Goal: Find specific page/section: Find specific page/section

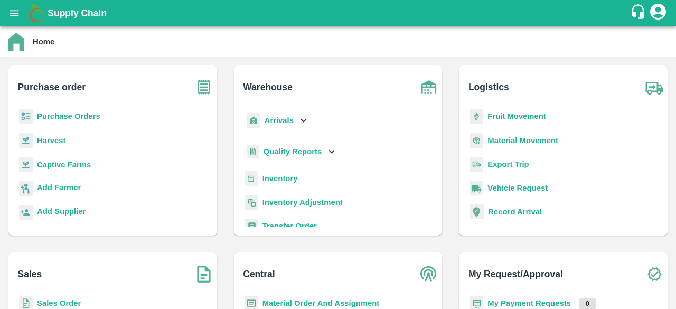
click at [82, 162] on b "Captive Farms" at bounding box center [64, 165] width 54 height 8
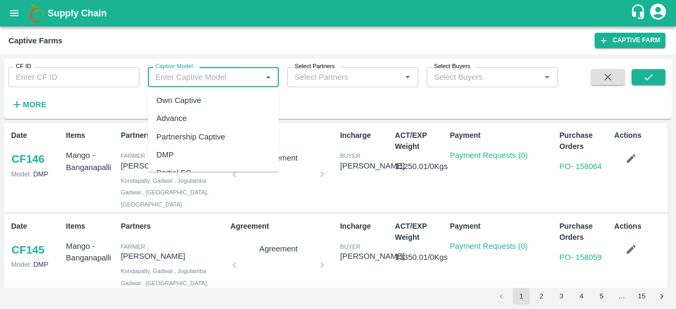
click at [213, 81] on input "Captive Model" at bounding box center [204, 77] width 107 height 14
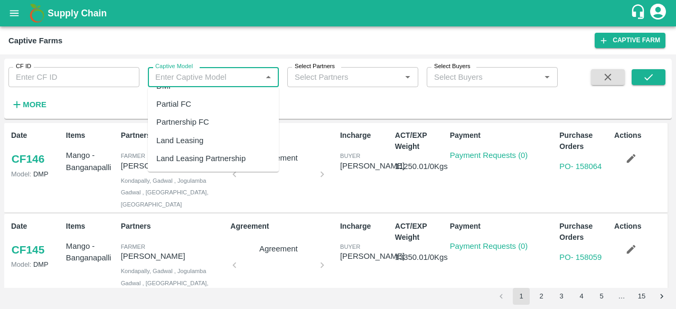
click at [183, 140] on div "Land Leasing" at bounding box center [179, 141] width 47 height 12
type input "Land Leasing"
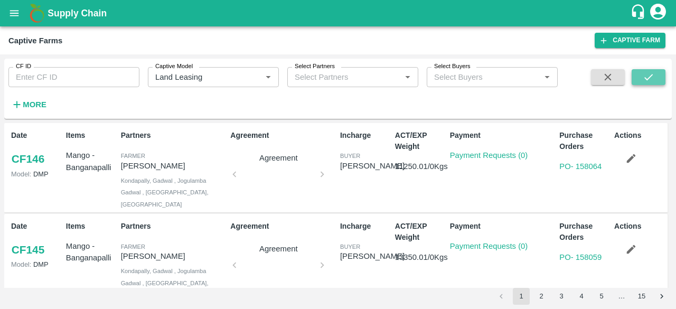
click at [643, 78] on icon "submit" at bounding box center [649, 77] width 12 height 12
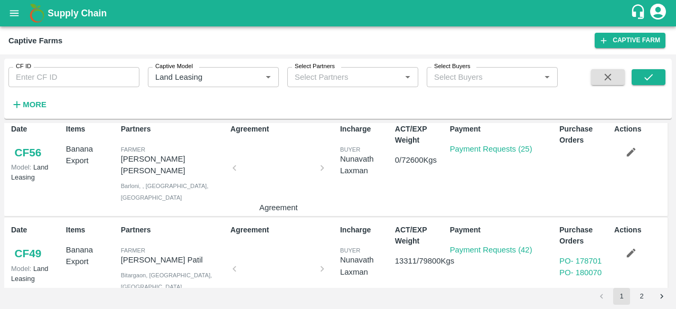
scroll to position [1347, 0]
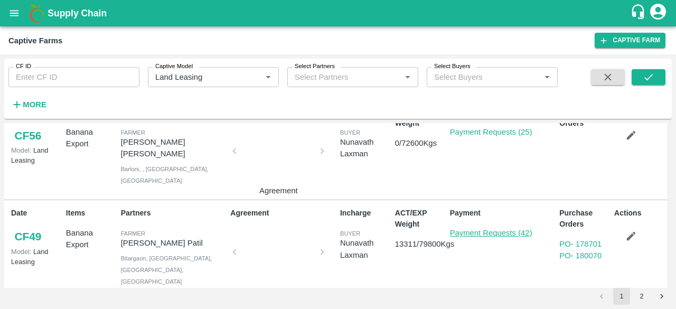
click at [492, 229] on link "Payment Requests (42)" at bounding box center [491, 233] width 82 height 8
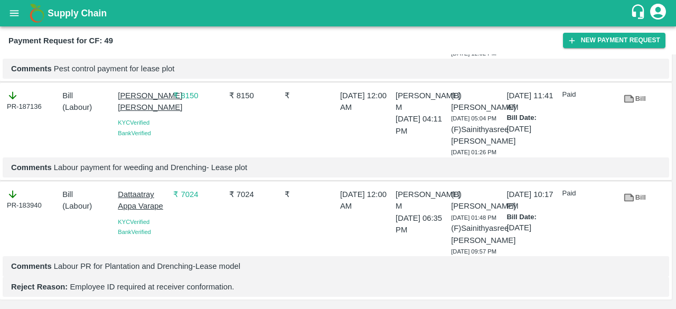
scroll to position [4341, 0]
click at [640, 189] on link "Bill" at bounding box center [635, 198] width 34 height 18
click at [629, 101] on icon at bounding box center [630, 99] width 8 height 6
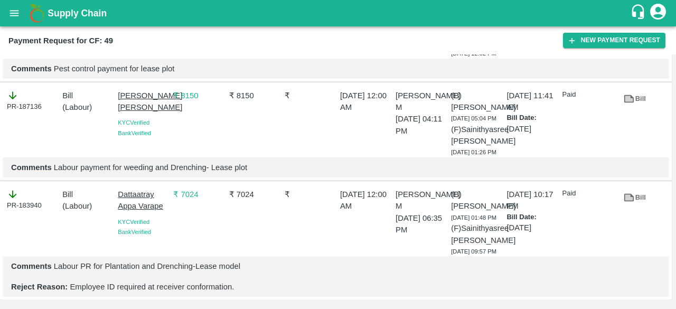
click at [629, 3] on icon at bounding box center [630, 0] width 8 height 6
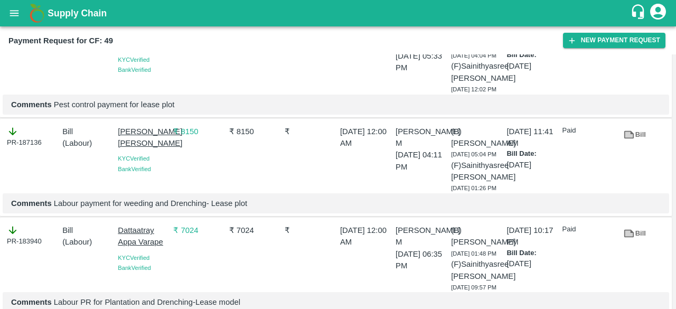
scroll to position [4012, 0]
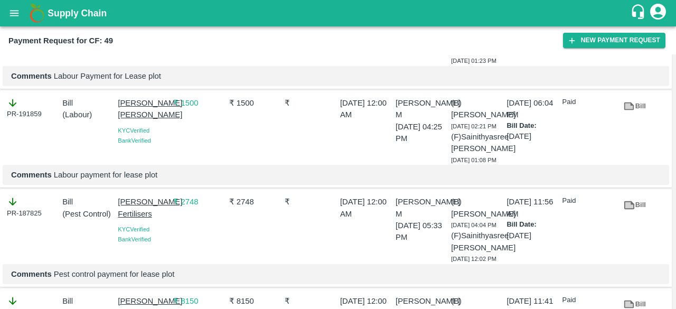
scroll to position [3842, 0]
click at [628, 11] on icon at bounding box center [630, 8] width 8 height 6
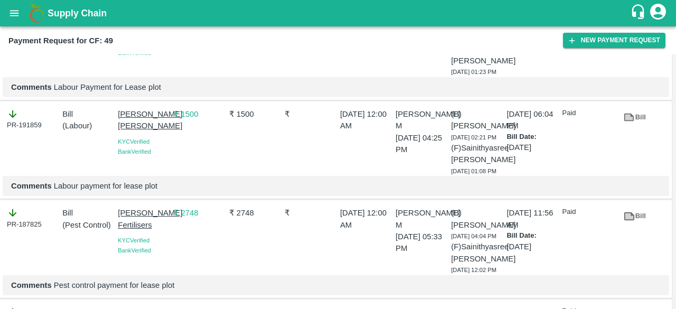
scroll to position [3817, 0]
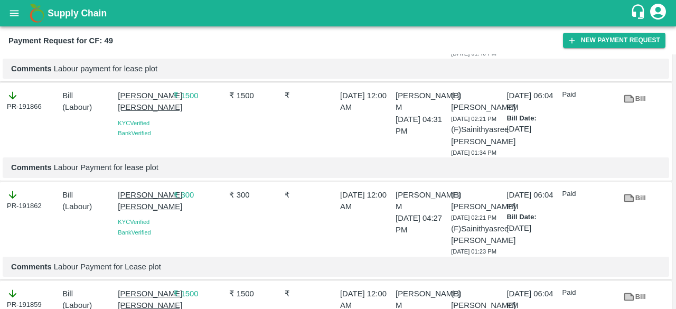
scroll to position [3650, 0]
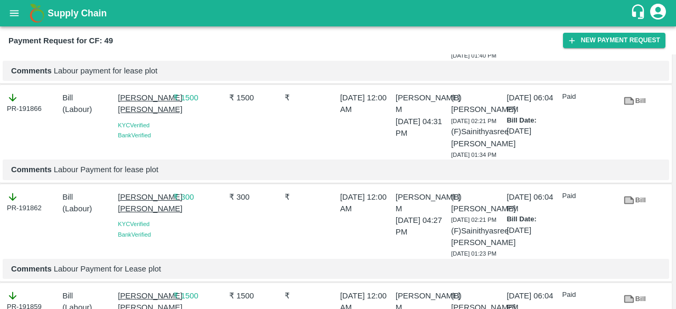
click at [629, 6] on icon at bounding box center [629, 2] width 10 height 8
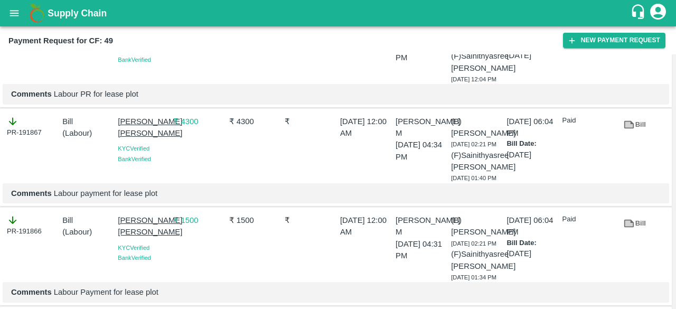
scroll to position [3513, 0]
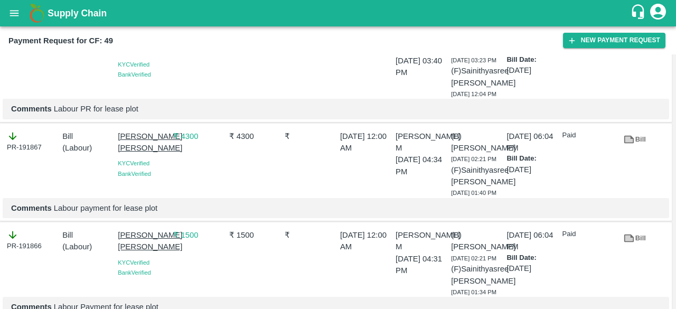
click at [633, 46] on icon at bounding box center [629, 40] width 12 height 12
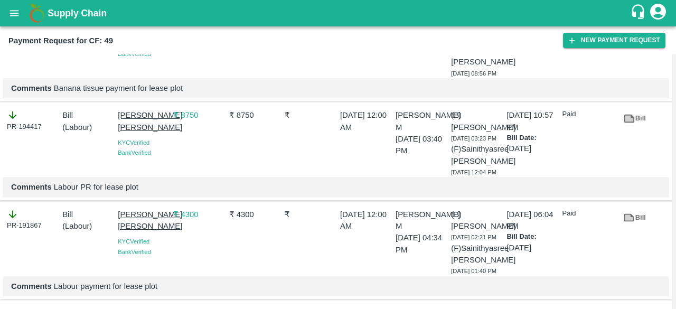
scroll to position [3415, 0]
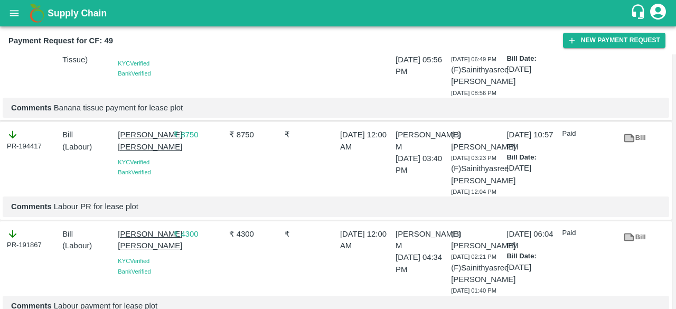
click at [629, 43] on icon at bounding box center [629, 39] width 10 height 8
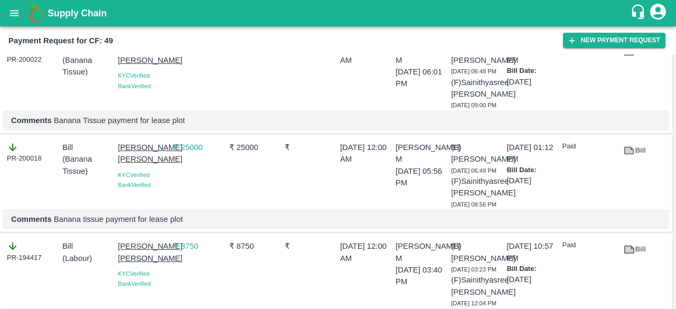
scroll to position [3303, 0]
click at [634, 62] on link "Bill" at bounding box center [635, 52] width 34 height 18
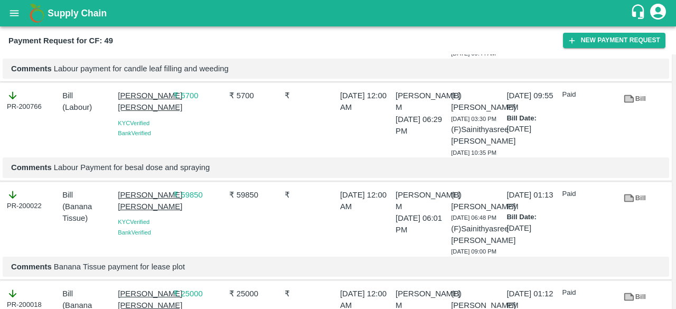
scroll to position [3157, 0]
click at [626, 102] on icon at bounding box center [630, 100] width 8 height 6
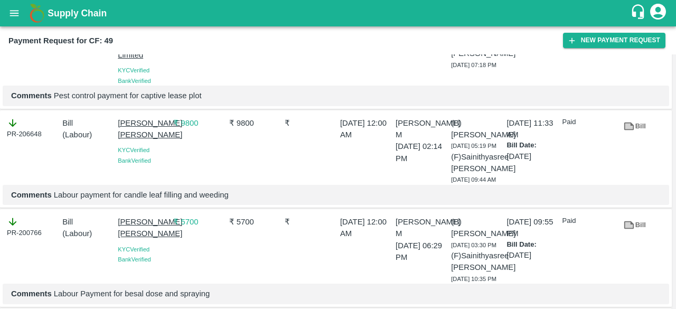
scroll to position [3030, 0]
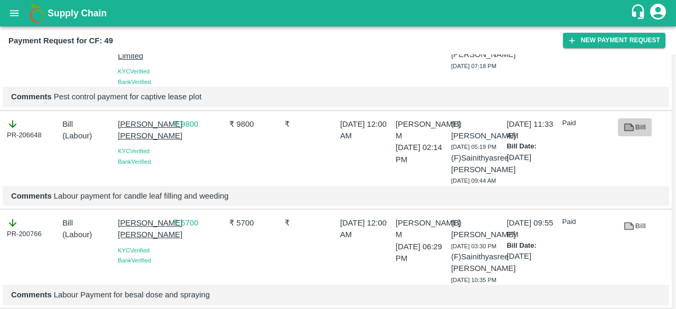
click at [632, 131] on icon at bounding box center [629, 127] width 10 height 8
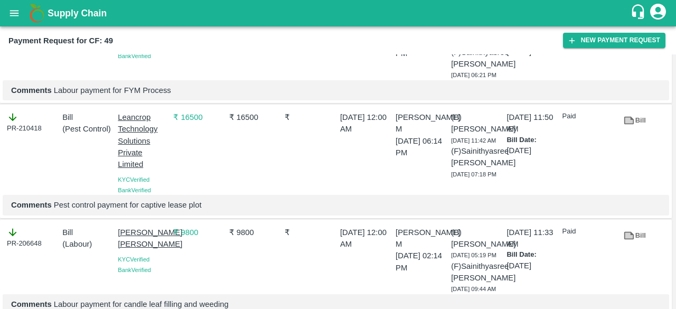
scroll to position [2921, 0]
click at [626, 124] on icon at bounding box center [630, 121] width 8 height 6
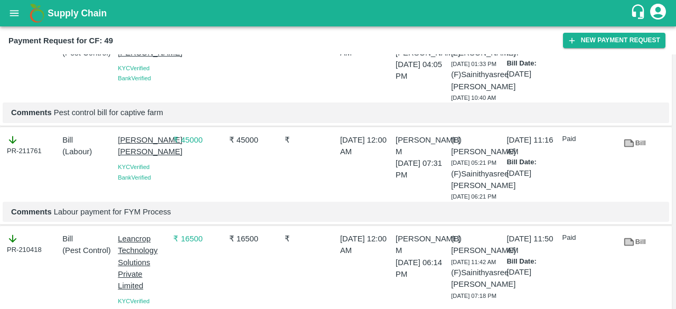
scroll to position [2790, 0]
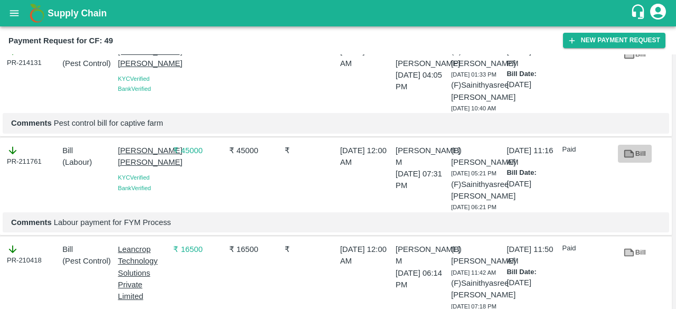
click at [639, 162] on link "Bill" at bounding box center [635, 154] width 34 height 18
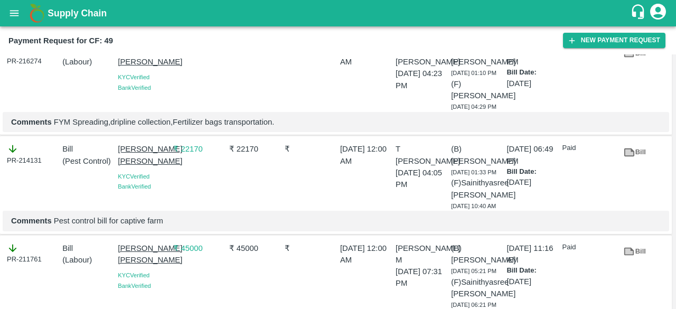
scroll to position [2691, 0]
click at [635, 146] on link "Bill" at bounding box center [635, 153] width 34 height 18
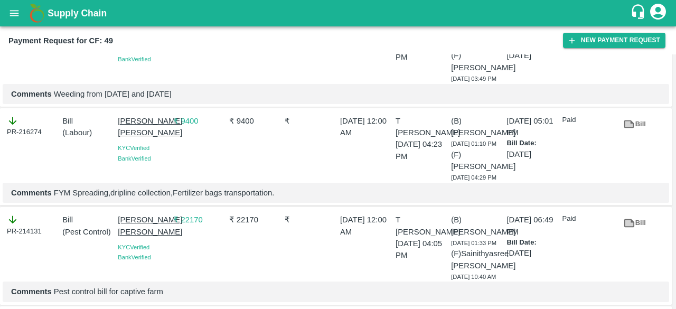
scroll to position [2583, 0]
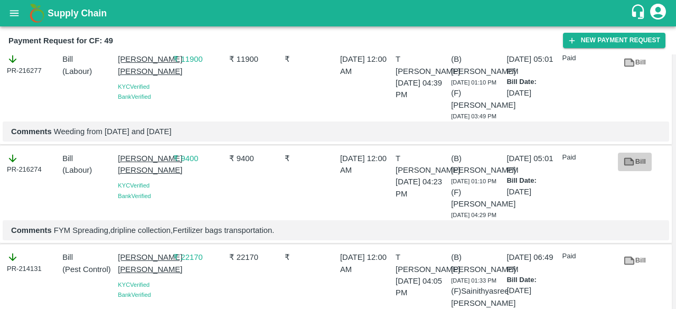
click at [638, 158] on link "Bill" at bounding box center [635, 162] width 34 height 18
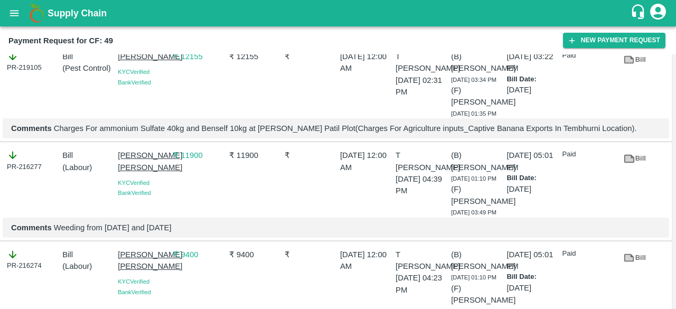
scroll to position [2479, 0]
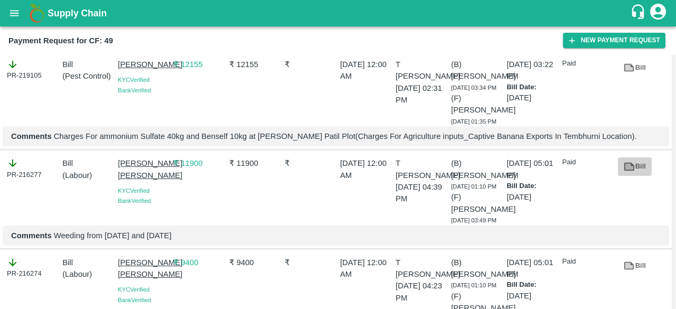
click at [635, 163] on link "Bill" at bounding box center [635, 166] width 34 height 18
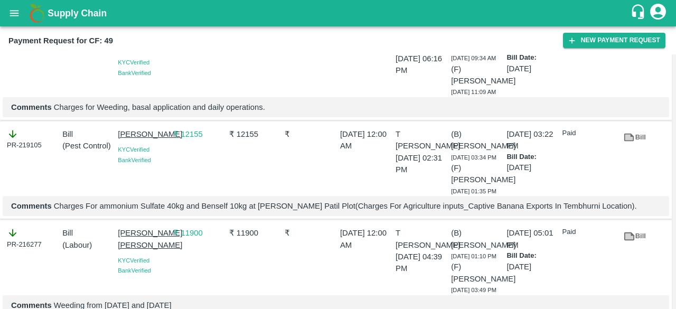
scroll to position [2400, 0]
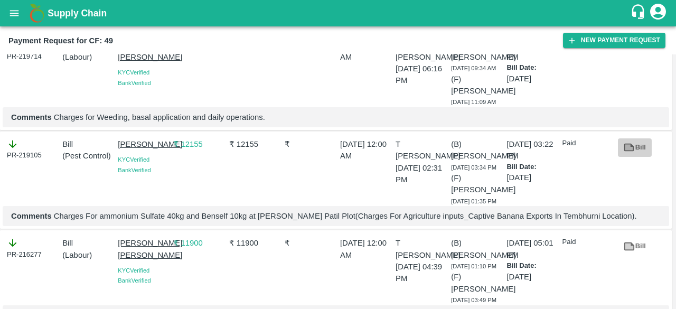
click at [631, 145] on icon at bounding box center [630, 148] width 8 height 6
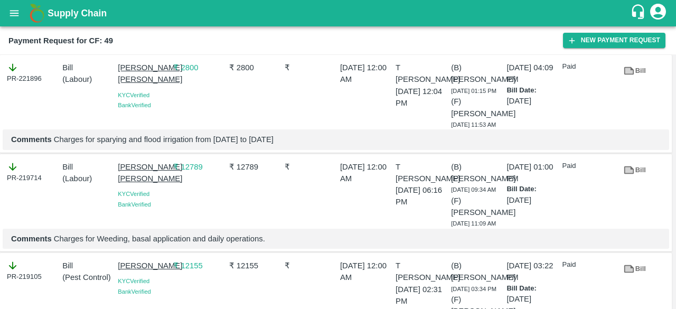
scroll to position [2278, 0]
click at [632, 166] on icon at bounding box center [629, 170] width 10 height 8
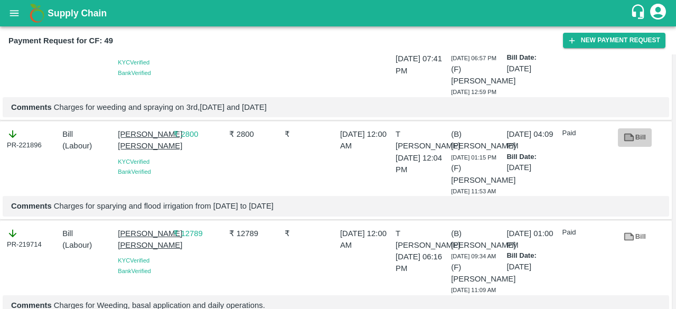
click at [637, 130] on link "Bill" at bounding box center [635, 137] width 34 height 18
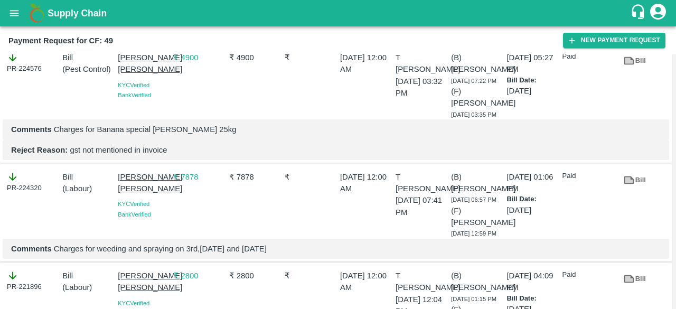
scroll to position [2069, 0]
click at [629, 180] on icon at bounding box center [630, 181] width 8 height 6
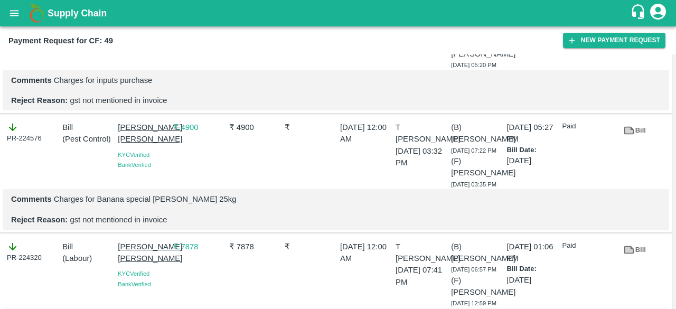
scroll to position [1998, 0]
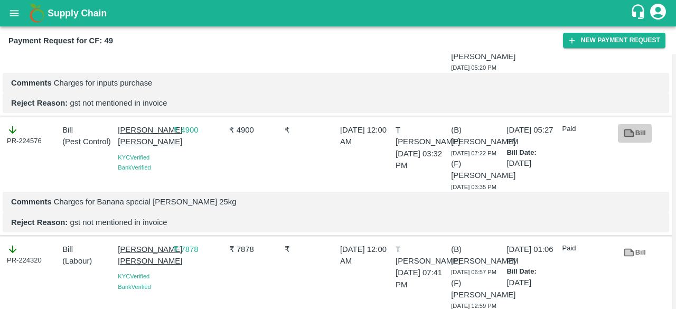
click at [633, 130] on link "Bill" at bounding box center [635, 133] width 34 height 18
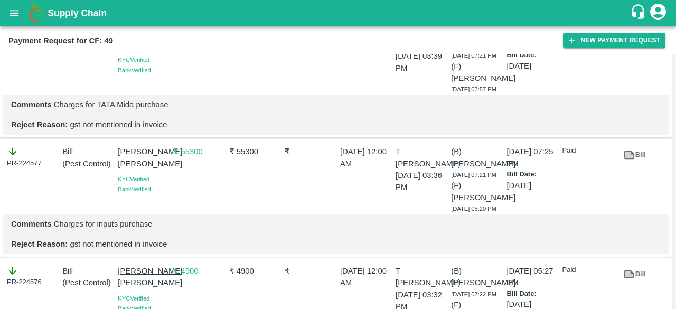
scroll to position [1856, 0]
click at [633, 160] on link "Bill" at bounding box center [635, 155] width 34 height 18
click at [404, 153] on p "T [PERSON_NAME]" at bounding box center [421, 158] width 51 height 24
click at [425, 216] on div "Comments Charges for inputs purchase" at bounding box center [336, 224] width 667 height 20
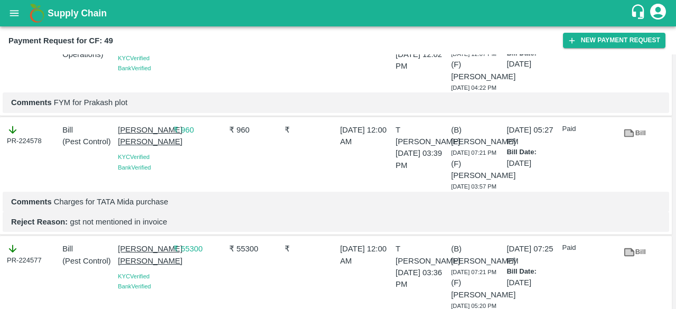
scroll to position [1758, 0]
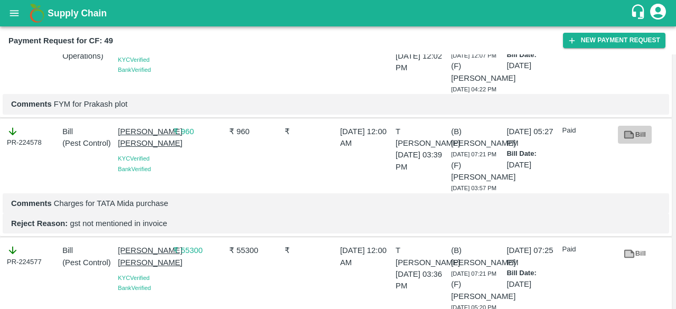
click at [627, 137] on icon at bounding box center [630, 135] width 8 height 6
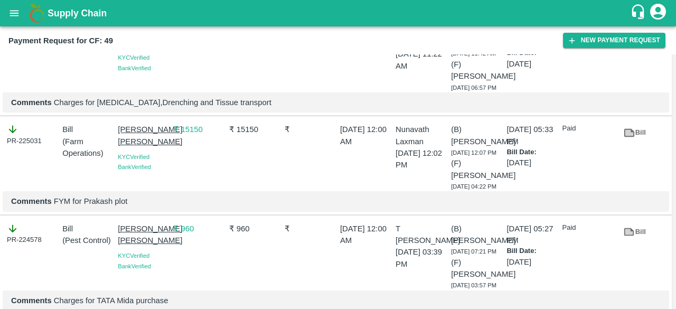
click at [630, 138] on icon at bounding box center [629, 133] width 12 height 12
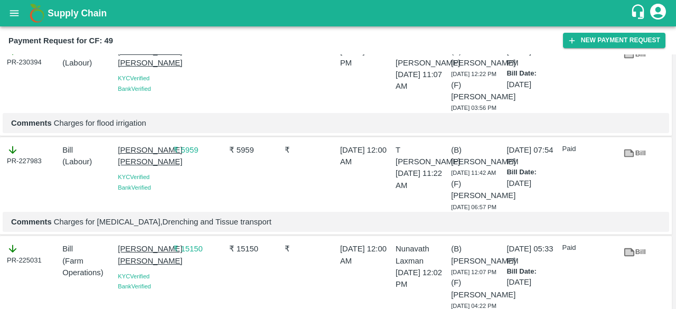
scroll to position [1541, 0]
click at [628, 156] on icon at bounding box center [630, 154] width 8 height 6
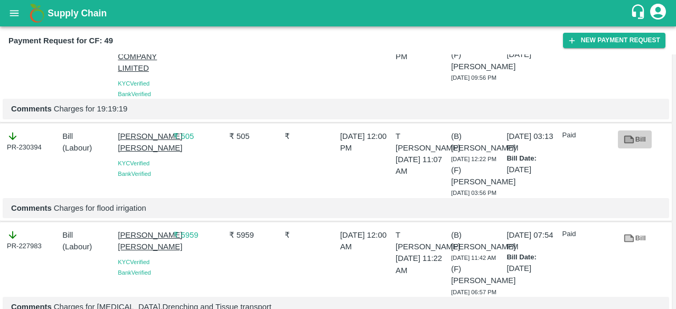
click at [627, 142] on icon at bounding box center [630, 139] width 8 height 6
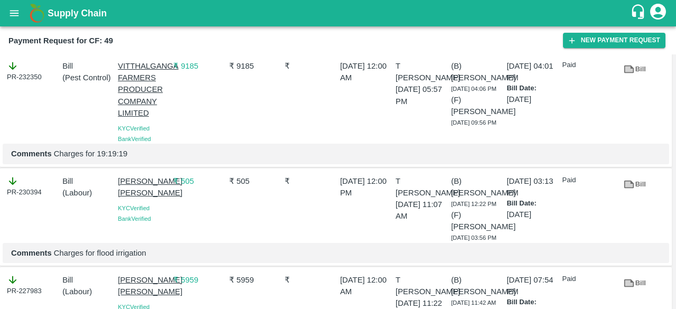
scroll to position [1368, 0]
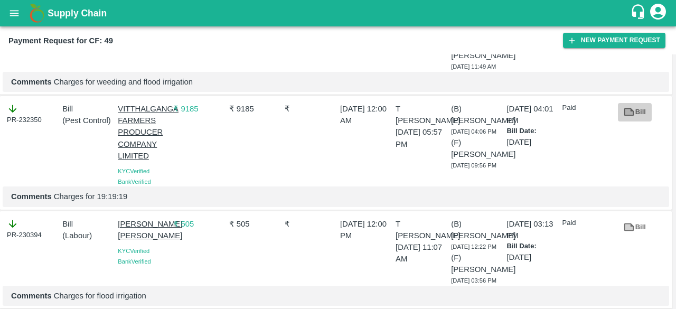
click at [635, 122] on link "Bill" at bounding box center [635, 112] width 34 height 18
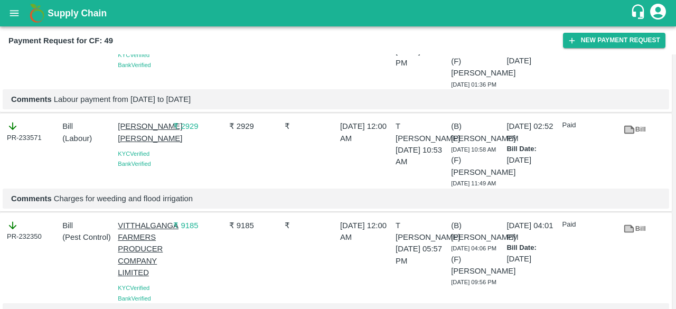
scroll to position [1251, 0]
click at [629, 136] on icon at bounding box center [629, 130] width 12 height 12
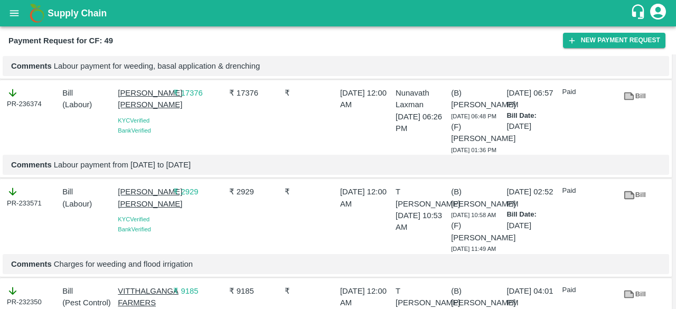
scroll to position [1168, 0]
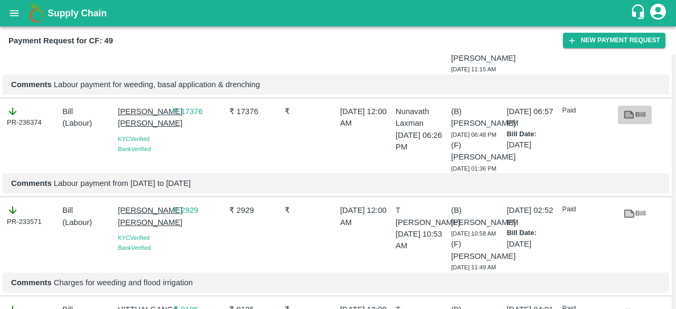
click at [626, 118] on icon at bounding box center [630, 115] width 8 height 6
click at [630, 120] on icon at bounding box center [629, 115] width 12 height 12
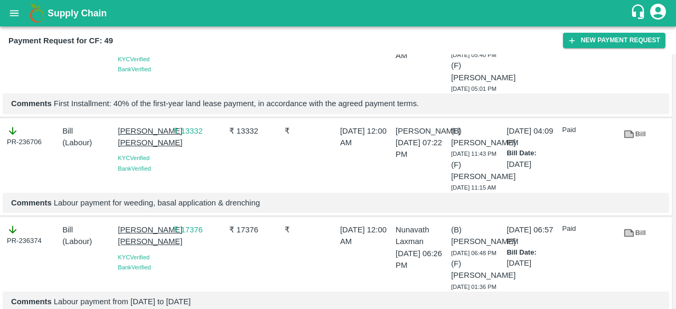
scroll to position [1049, 0]
click at [626, 137] on icon at bounding box center [630, 134] width 8 height 6
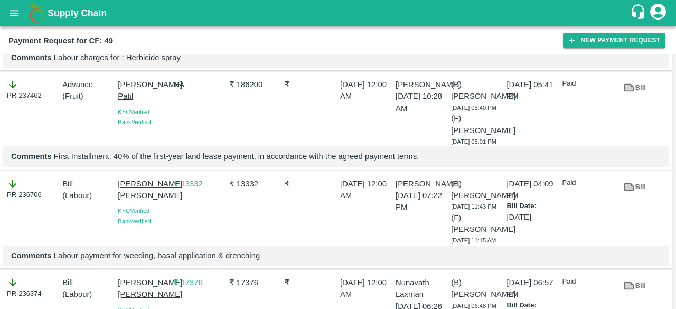
scroll to position [950, 0]
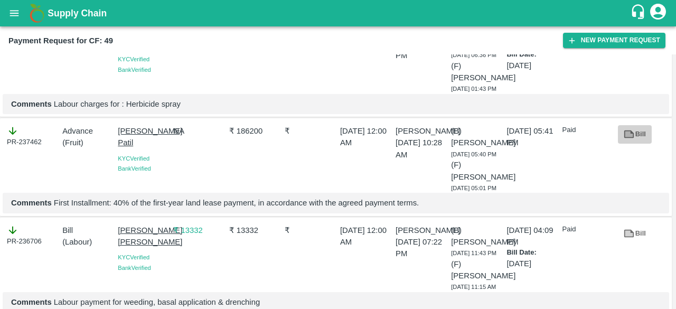
click at [629, 132] on icon at bounding box center [630, 135] width 8 height 6
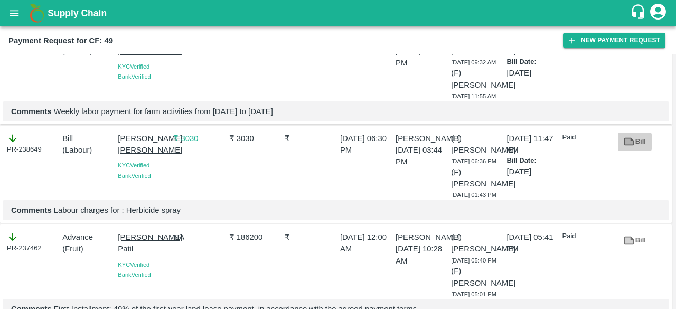
click at [626, 147] on icon at bounding box center [629, 142] width 12 height 12
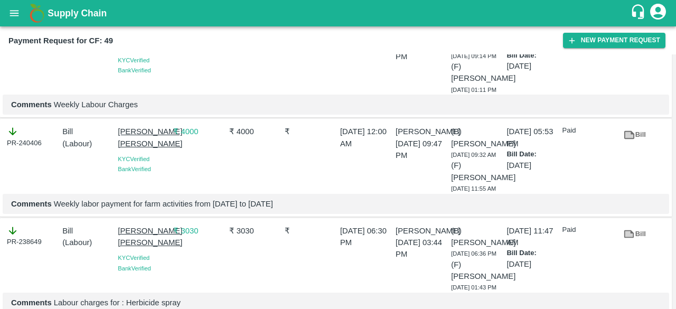
scroll to position [747, 0]
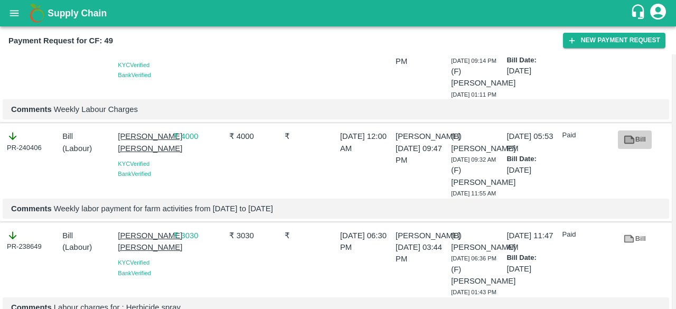
click at [632, 142] on icon at bounding box center [629, 140] width 12 height 12
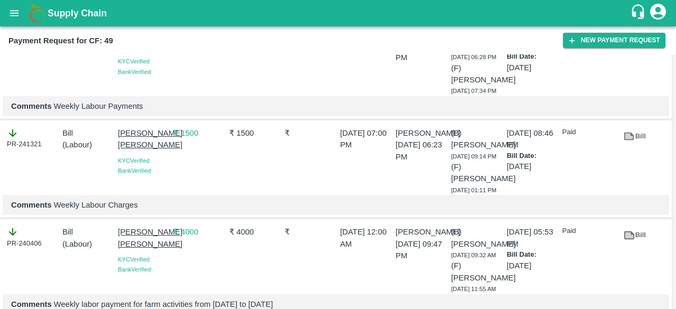
scroll to position [645, 0]
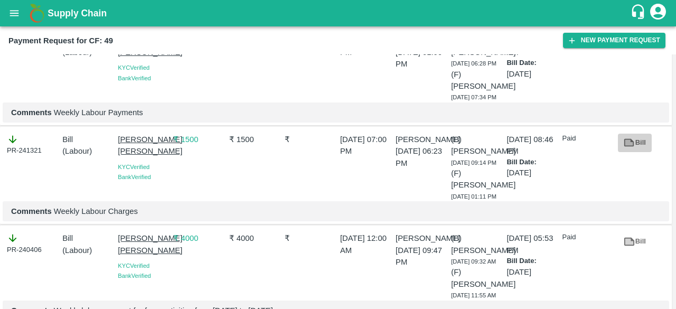
click at [626, 146] on icon at bounding box center [630, 143] width 8 height 6
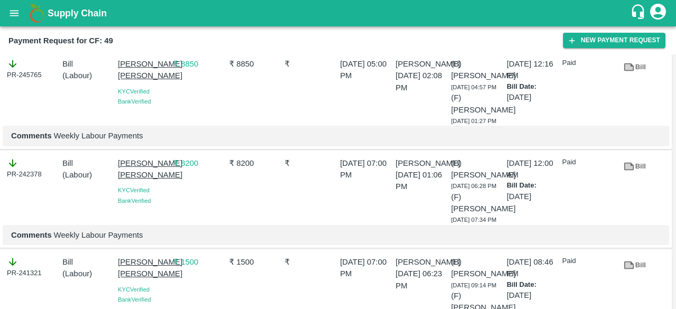
scroll to position [522, 0]
click at [626, 169] on icon at bounding box center [630, 166] width 8 height 6
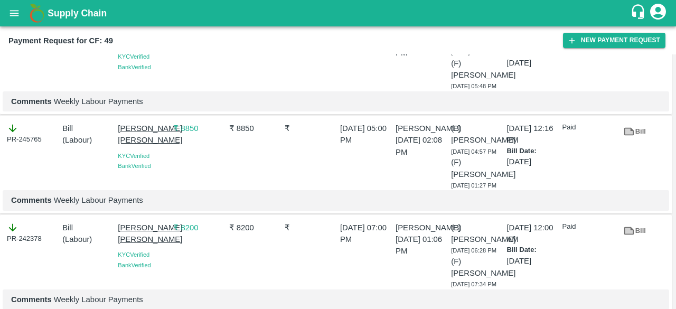
scroll to position [458, 0]
click at [637, 239] on link "Bill" at bounding box center [635, 230] width 34 height 18
click at [630, 134] on icon at bounding box center [630, 131] width 8 height 6
